Goal: Transaction & Acquisition: Register for event/course

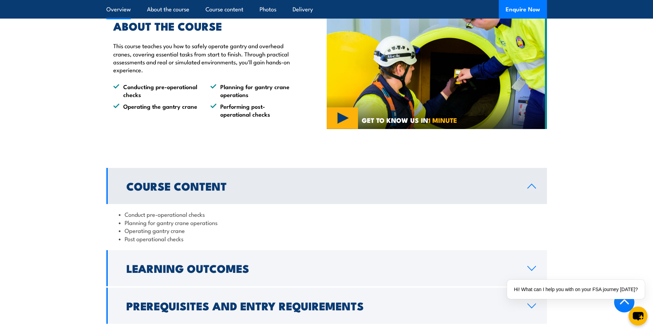
scroll to position [310, 0]
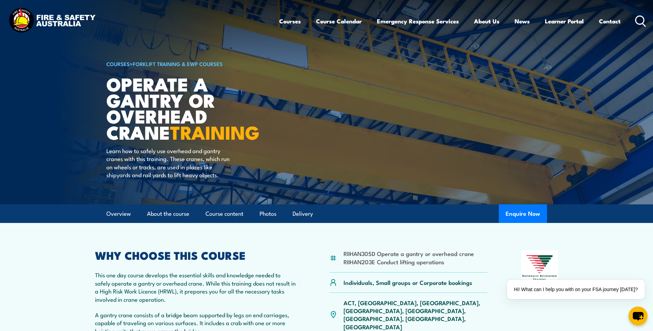
click at [453, 253] on li "RIIHAN305D Operate a gantry or overhead crane" at bounding box center [408, 253] width 130 height 8
drag, startPoint x: 339, startPoint y: 253, endPoint x: 343, endPoint y: 253, distance: 4.1
click at [343, 253] on div "RIIHAN305D Operate a gantry or overhead crane RIIHAN203E Conduct lifting operat…" at bounding box center [408, 261] width 158 height 22
drag, startPoint x: 391, startPoint y: 255, endPoint x: 485, endPoint y: 249, distance: 94.1
click at [485, 249] on article "RIIHAN305D Operate a gantry or overhead crane RIIHAN203E Conduct lifting operat…" at bounding box center [327, 314] width 482 height 182
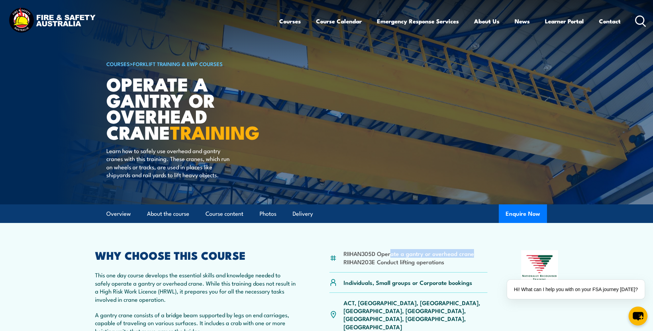
drag, startPoint x: 485, startPoint y: 249, endPoint x: 479, endPoint y: 253, distance: 7.1
click at [479, 253] on div "RIIHAN305D Operate a gantry or overhead crane RIIHAN203E Conduct lifting operat…" at bounding box center [408, 261] width 158 height 22
drag, startPoint x: 472, startPoint y: 254, endPoint x: 445, endPoint y: 255, distance: 27.6
click at [445, 255] on div "RIIHAN305D Operate a gantry or overhead crane RIIHAN203E Conduct lifting operat…" at bounding box center [408, 261] width 158 height 22
click at [487, 256] on div "RIIHAN305D Operate a gantry or overhead crane RIIHAN203E Conduct lifting operat…" at bounding box center [408, 261] width 158 height 22
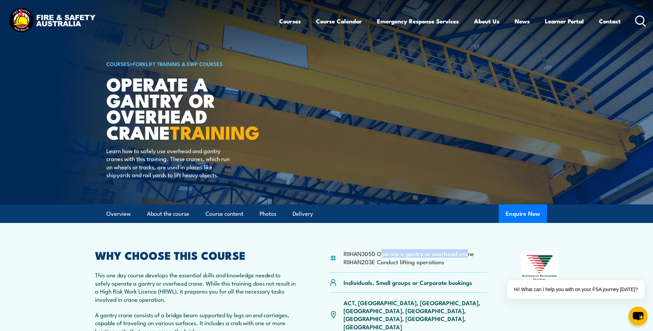
drag, startPoint x: 382, startPoint y: 255, endPoint x: 465, endPoint y: 252, distance: 83.3
click at [465, 252] on li "RIIHAN305D Operate a gantry or overhead crane" at bounding box center [408, 253] width 130 height 8
drag, startPoint x: 342, startPoint y: 254, endPoint x: 346, endPoint y: 254, distance: 4.5
click at [346, 254] on div "RIIHAN305D Operate a gantry or overhead crane RIIHAN203E Conduct lifting operat…" at bounding box center [408, 261] width 158 height 22
click at [345, 254] on li "RIIHAN305D Operate a gantry or overhead crane" at bounding box center [408, 253] width 130 height 8
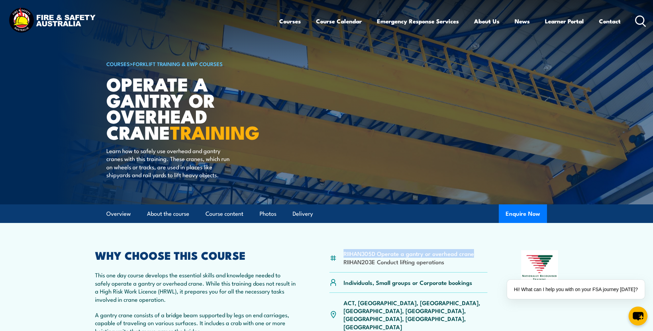
drag, startPoint x: 343, startPoint y: 255, endPoint x: 471, endPoint y: 254, distance: 128.0
click at [471, 254] on li "RIIHAN305D Operate a gantry or overhead crane" at bounding box center [408, 253] width 130 height 8
drag, startPoint x: 471, startPoint y: 254, endPoint x: 467, endPoint y: 254, distance: 4.8
copy li "RIIHAN305D Operate a gantry or overhead crane"
